Goal: Information Seeking & Learning: Understand process/instructions

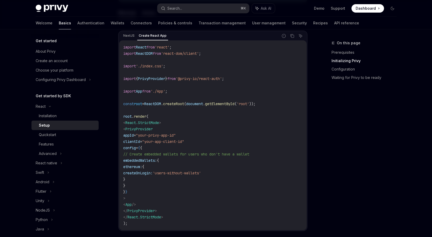
scroll to position [198, 0]
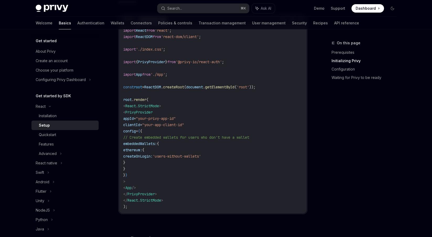
click at [134, 119] on span "appId" at bounding box center [128, 118] width 10 height 5
click at [140, 125] on span "clientId" at bounding box center [131, 125] width 17 height 5
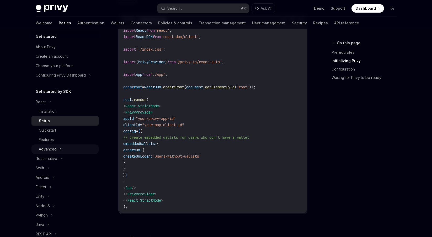
click at [54, 147] on div "Advanced" at bounding box center [48, 149] width 18 height 6
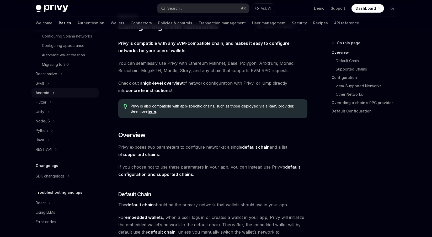
scroll to position [31, 0]
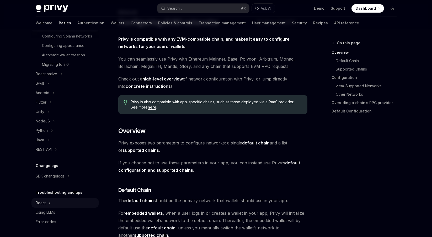
click at [47, 202] on div "React" at bounding box center [64, 202] width 67 height 9
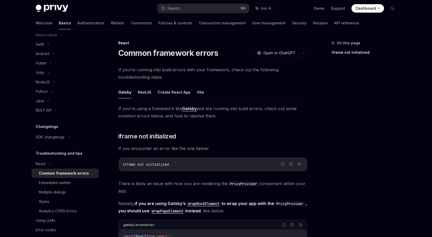
scroll to position [184, 0]
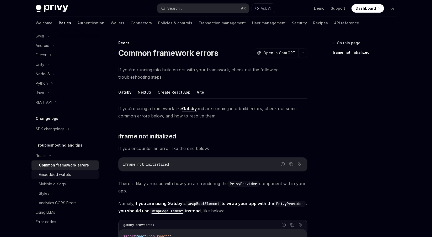
click at [64, 175] on div "Embedded wallets" at bounding box center [55, 175] width 32 height 6
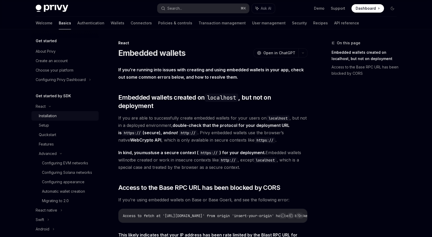
click at [70, 115] on div "Installation" at bounding box center [67, 116] width 57 height 6
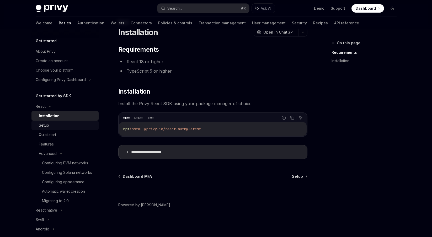
scroll to position [3, 0]
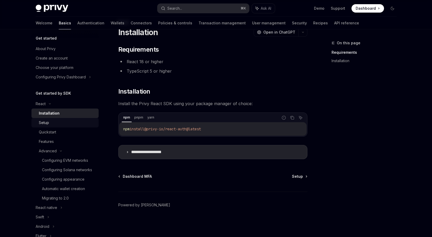
click at [73, 125] on div "Setup" at bounding box center [67, 123] width 57 height 6
type textarea "*"
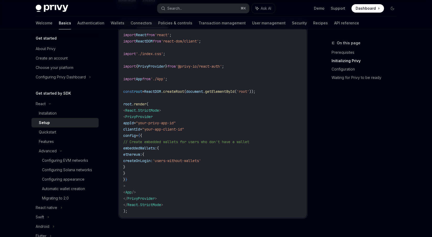
scroll to position [206, 0]
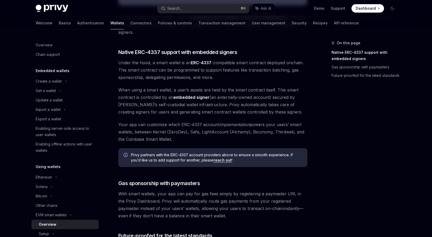
scroll to position [286, 0]
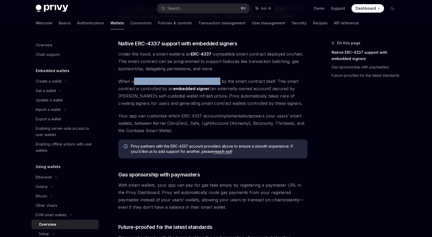
drag, startPoint x: 134, startPoint y: 81, endPoint x: 219, endPoint y: 80, distance: 85.8
click at [219, 80] on span "When using a smart wallet, a user’s assets are held by the smart contract itsel…" at bounding box center [212, 92] width 189 height 29
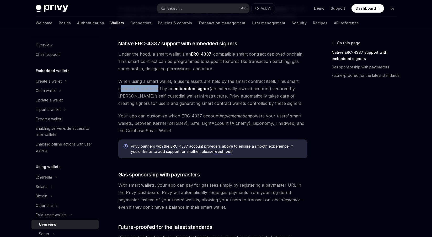
drag, startPoint x: 121, startPoint y: 87, endPoint x: 159, endPoint y: 89, distance: 38.1
click at [159, 89] on span "When using a smart wallet, a user’s assets are held by the smart contract itsel…" at bounding box center [212, 92] width 189 height 29
drag, startPoint x: 213, startPoint y: 88, endPoint x: 273, endPoint y: 88, distance: 59.8
click at [273, 88] on span "When using a smart wallet, a user’s assets are held by the smart contract itsel…" at bounding box center [212, 92] width 189 height 29
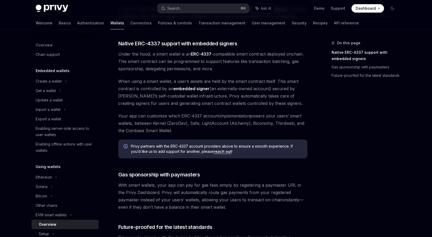
click at [144, 105] on span "When using a smart wallet, a user’s assets are held by the smart contract itsel…" at bounding box center [212, 92] width 189 height 29
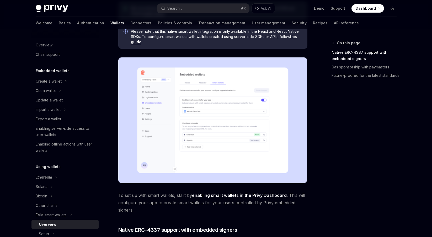
scroll to position [0, 0]
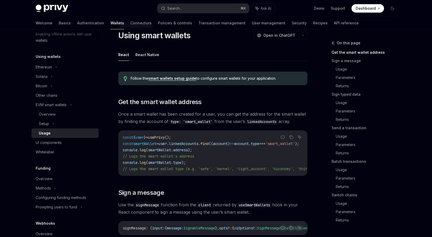
click at [185, 145] on span "linkedAccounts" at bounding box center [183, 143] width 29 height 5
